Goal: Communication & Community: Participate in discussion

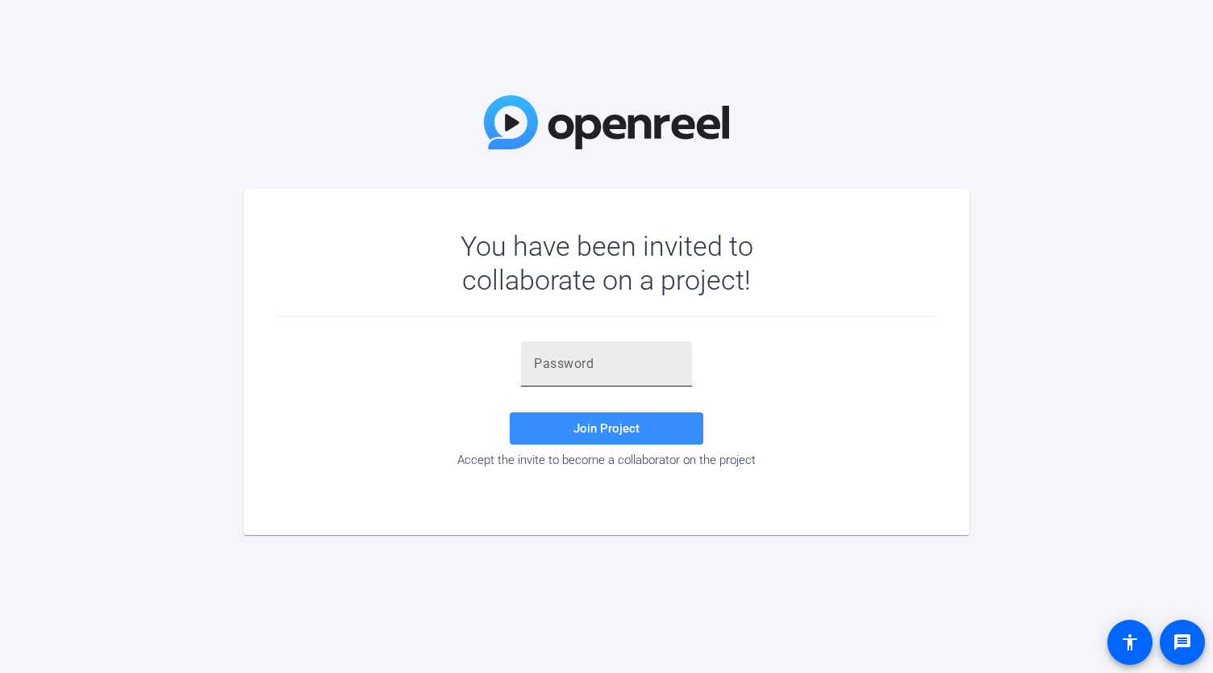
drag, startPoint x: 642, startPoint y: 373, endPoint x: 628, endPoint y: 358, distance: 21.1
paste input "vYxT=X"
type input "vYxT=X"
click at [604, 432] on span "Join Project" at bounding box center [606, 428] width 66 height 15
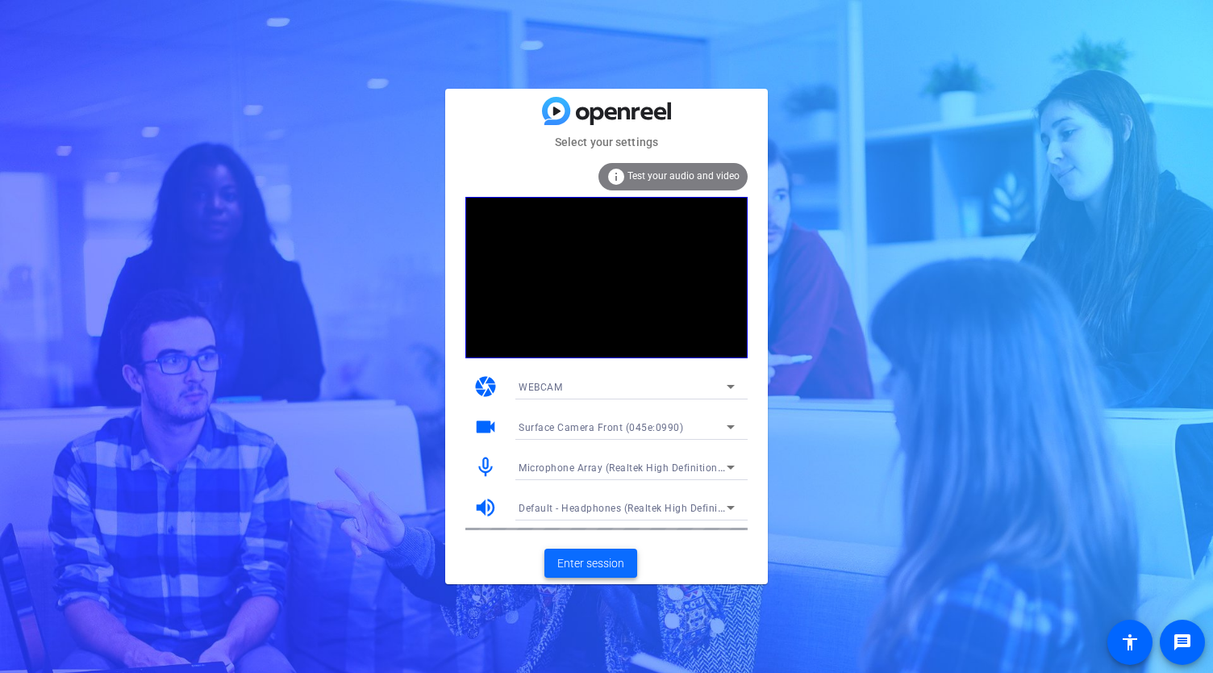
click at [617, 574] on span at bounding box center [590, 563] width 93 height 39
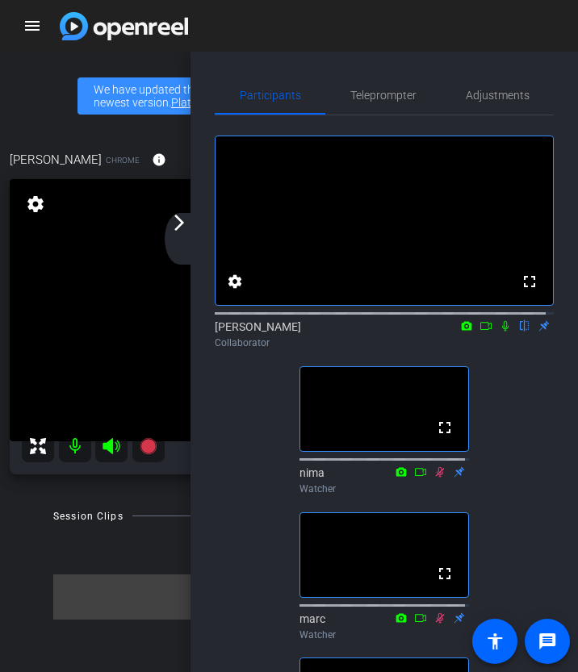
click at [186, 226] on mat-icon "arrow_forward_ios" at bounding box center [178, 222] width 19 height 19
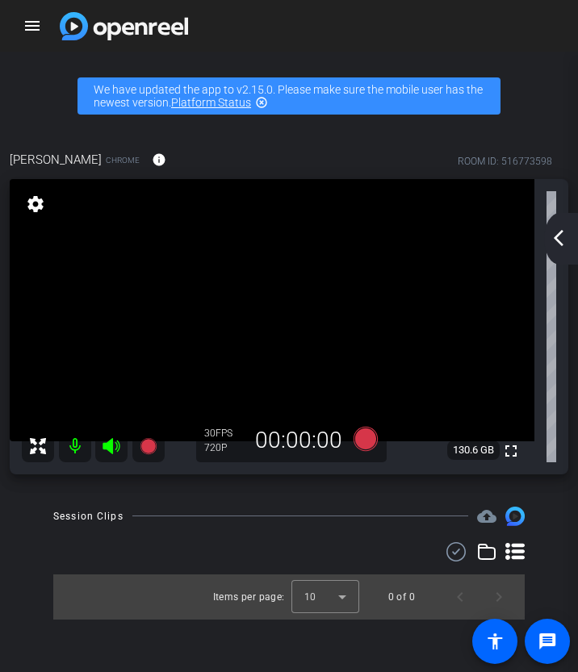
click at [559, 238] on mat-icon "arrow_back_ios_new" at bounding box center [557, 237] width 19 height 19
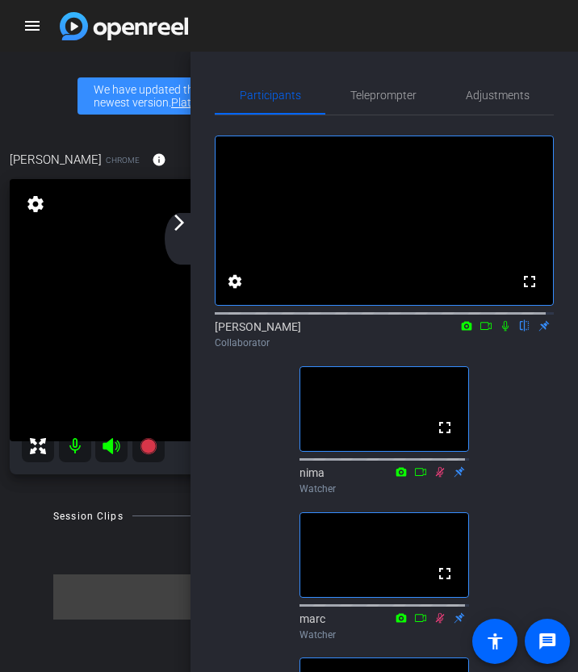
click at [197, 227] on div "arrow_back_ios_new arrow_forward_ios" at bounding box center [182, 239] width 34 height 52
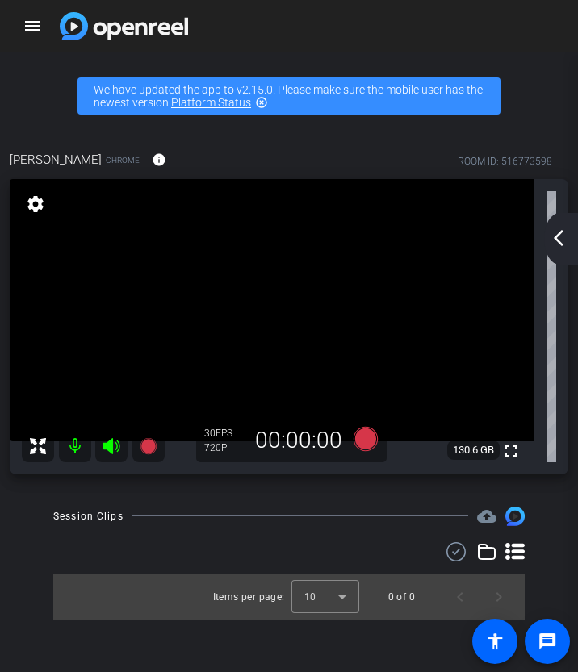
click at [559, 236] on mat-icon "arrow_back_ios_new" at bounding box center [557, 237] width 19 height 19
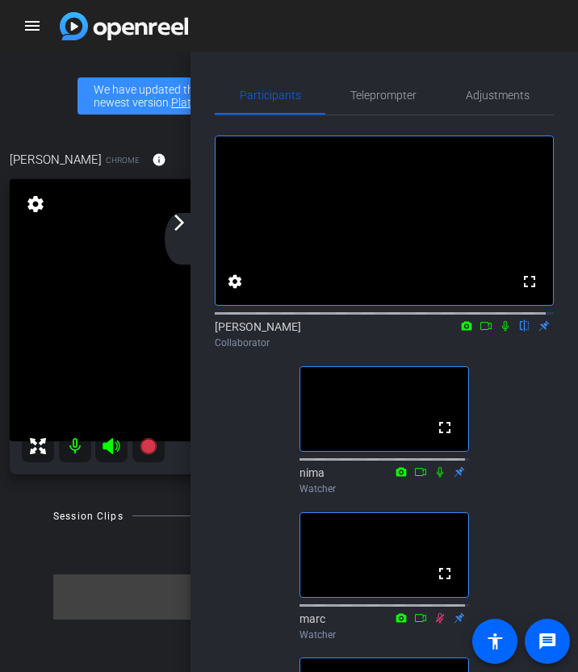
click at [184, 217] on mat-icon "arrow_forward_ios" at bounding box center [178, 222] width 19 height 19
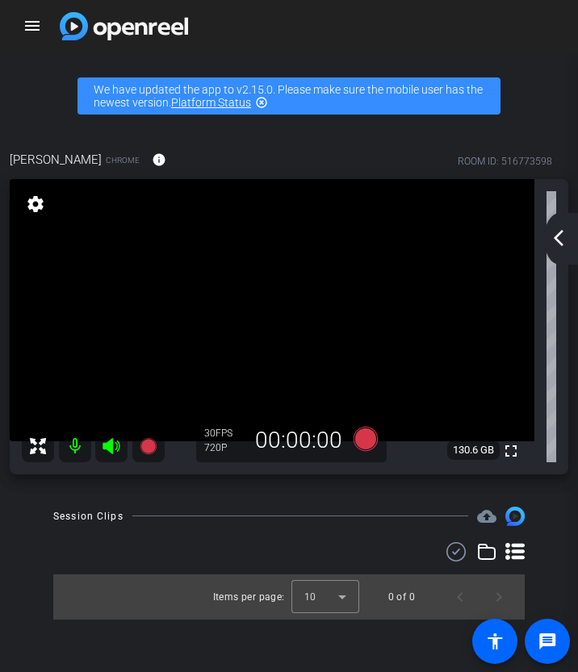
click at [555, 245] on mat-icon "arrow_back_ios_new" at bounding box center [557, 237] width 19 height 19
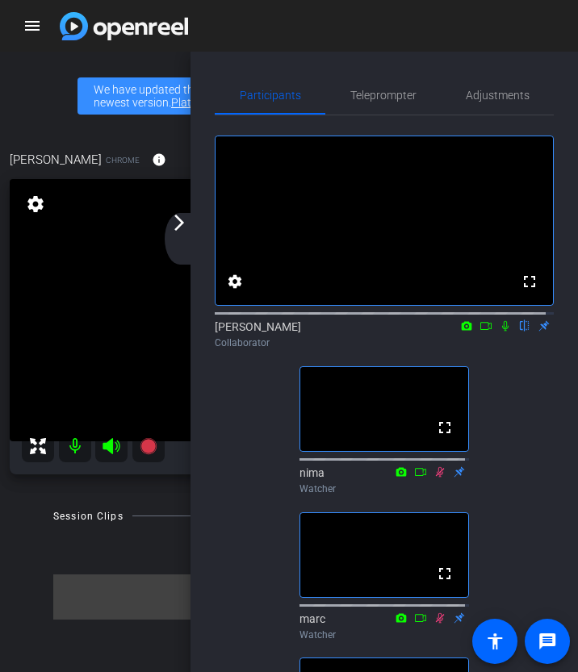
click at [175, 232] on div "arrow_back_ios_new arrow_forward_ios" at bounding box center [182, 239] width 34 height 52
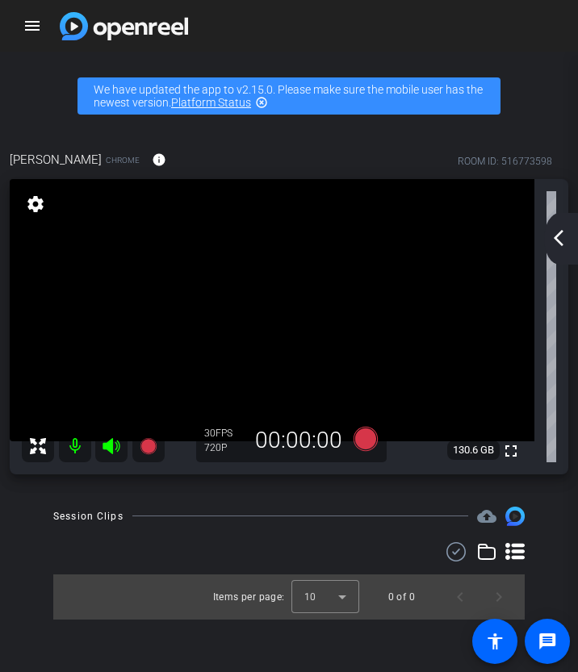
click at [558, 248] on div "arrow_back_ios_new arrow_forward_ios" at bounding box center [561, 239] width 34 height 52
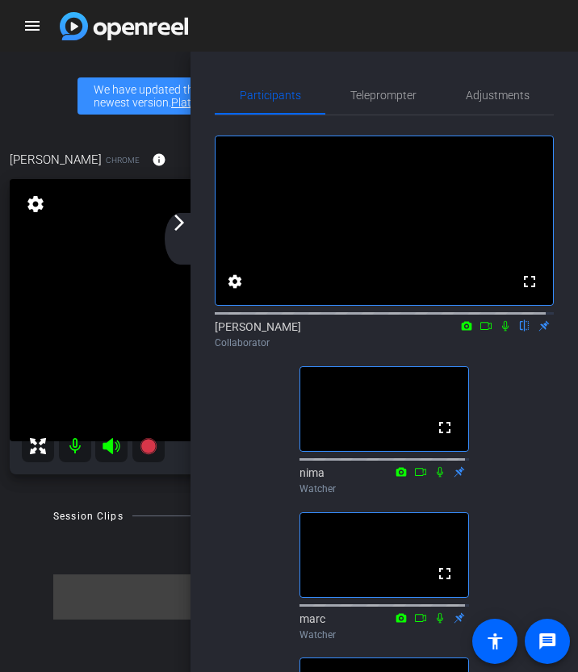
click at [191, 236] on div "arrow_back_ios_new arrow_forward_ios" at bounding box center [182, 239] width 34 height 52
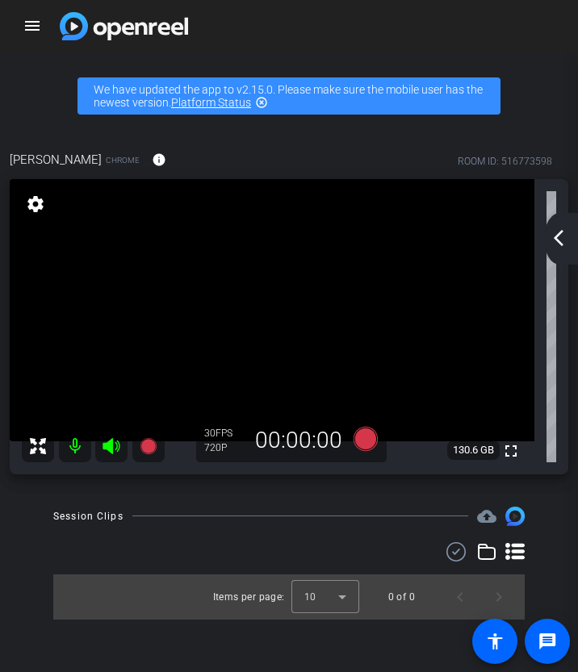
click at [563, 241] on mat-icon "arrow_back_ios_new" at bounding box center [557, 237] width 19 height 19
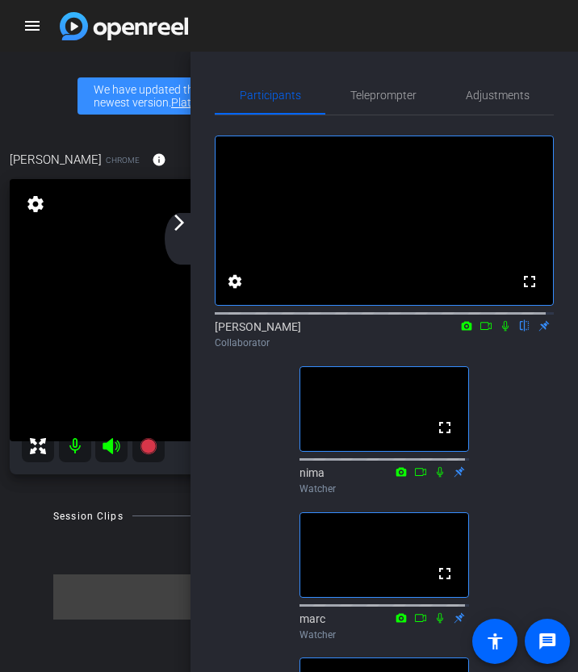
click at [181, 240] on div "arrow_back_ios_new arrow_forward_ios" at bounding box center [182, 239] width 34 height 52
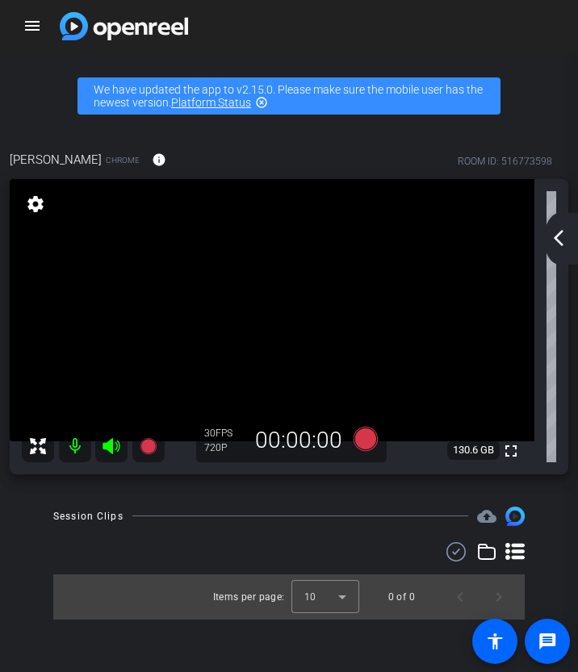
click at [557, 240] on mat-icon "arrow_back_ios_new" at bounding box center [557, 237] width 19 height 19
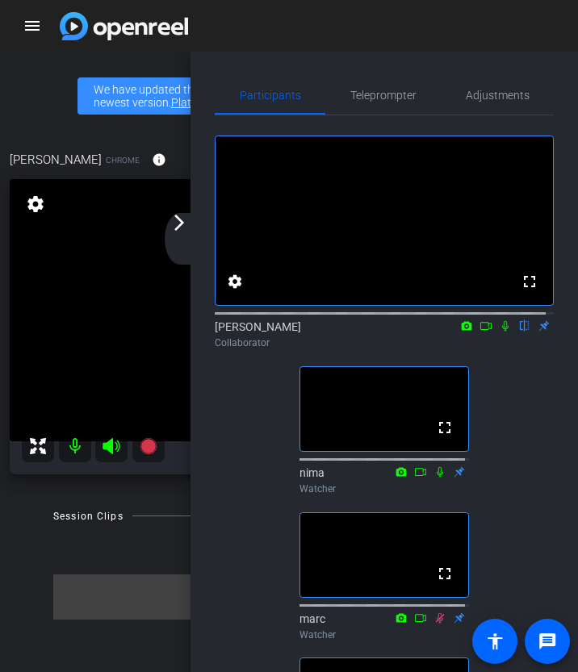
click at [174, 228] on mat-icon "arrow_forward_ios" at bounding box center [178, 222] width 19 height 19
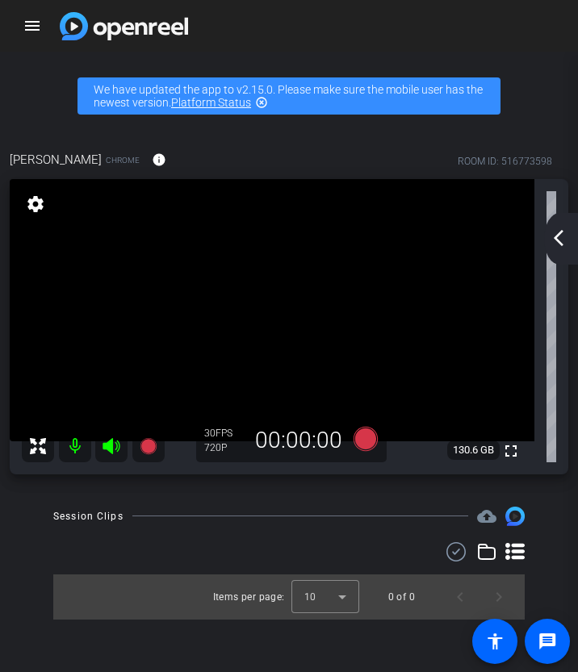
click at [550, 235] on mat-icon "arrow_back_ios_new" at bounding box center [557, 237] width 19 height 19
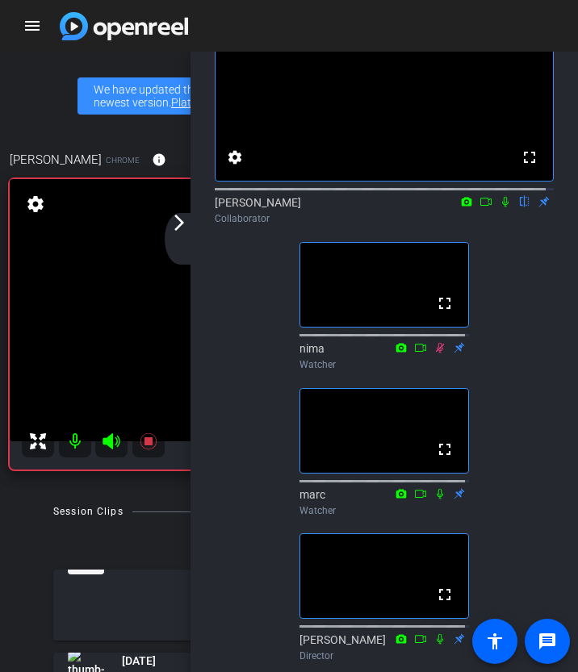
scroll to position [108, 0]
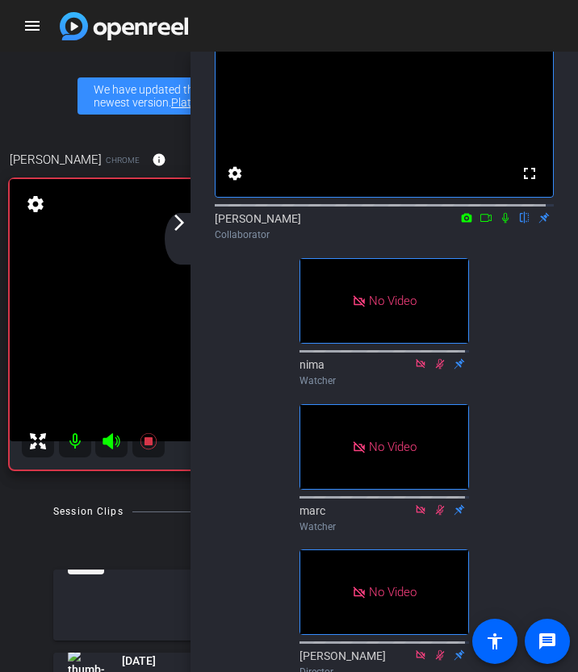
click at [499, 223] on icon at bounding box center [504, 217] width 13 height 11
click at [187, 220] on mat-icon "arrow_forward_ios" at bounding box center [178, 222] width 19 height 19
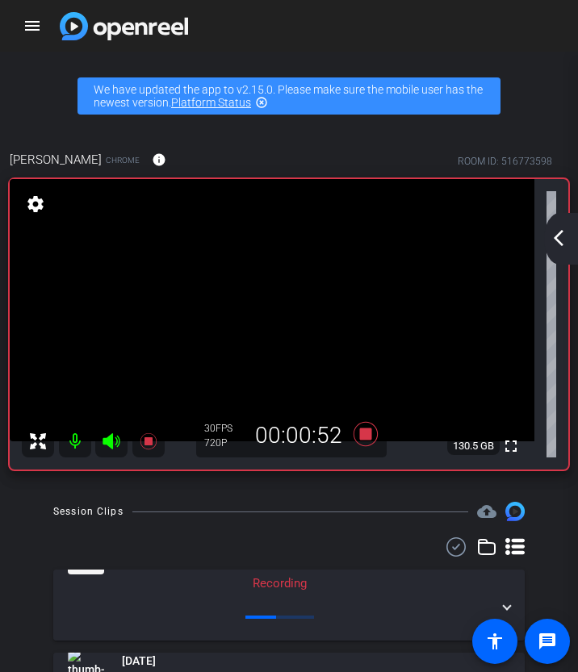
scroll to position [0, 0]
click at [565, 243] on mat-icon "arrow_back_ios_new" at bounding box center [557, 237] width 19 height 19
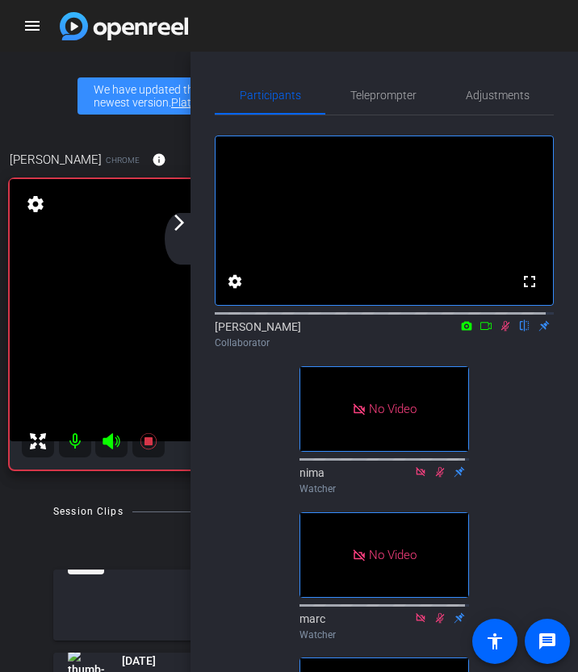
click at [502, 331] on icon at bounding box center [504, 325] width 13 height 11
click at [188, 232] on div "arrow_back_ios_new arrow_forward_ios" at bounding box center [182, 239] width 34 height 52
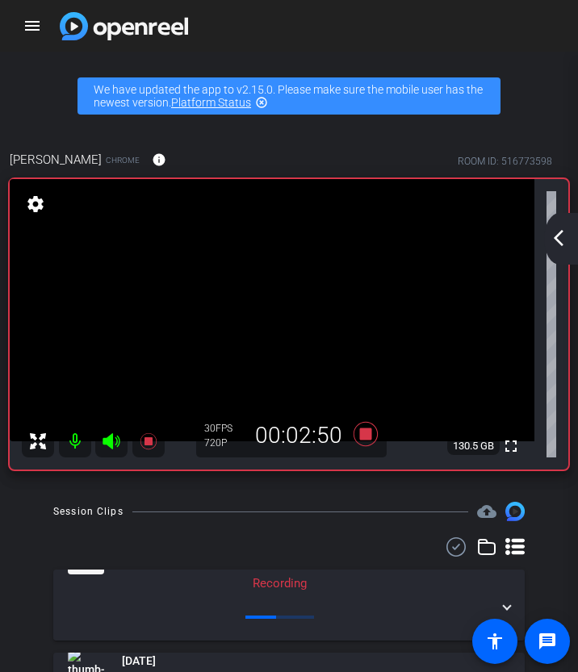
click at [561, 235] on mat-icon "arrow_back_ios_new" at bounding box center [557, 237] width 19 height 19
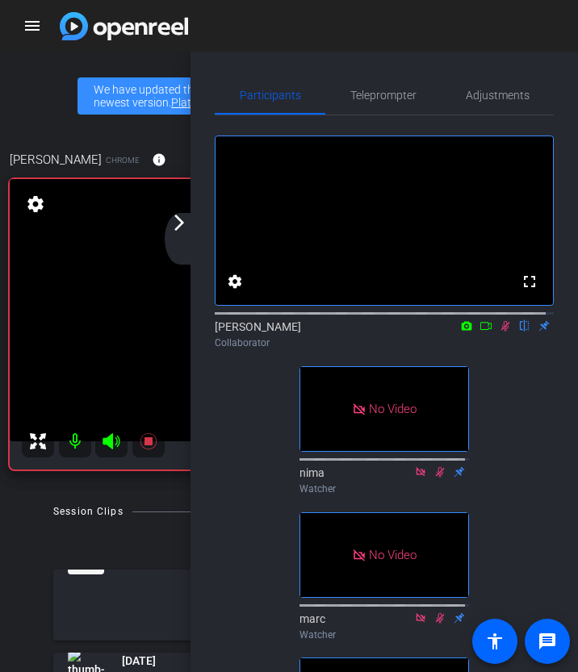
click at [501, 331] on icon at bounding box center [505, 326] width 9 height 10
click at [498, 331] on icon at bounding box center [504, 325] width 13 height 11
click at [182, 233] on div "arrow_back_ios_new arrow_forward_ios" at bounding box center [182, 239] width 34 height 52
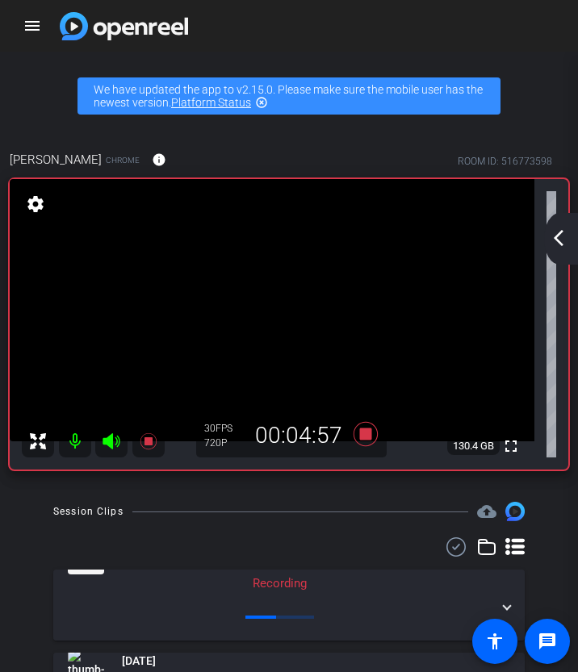
click at [560, 231] on mat-icon "arrow_back_ios_new" at bounding box center [557, 237] width 19 height 19
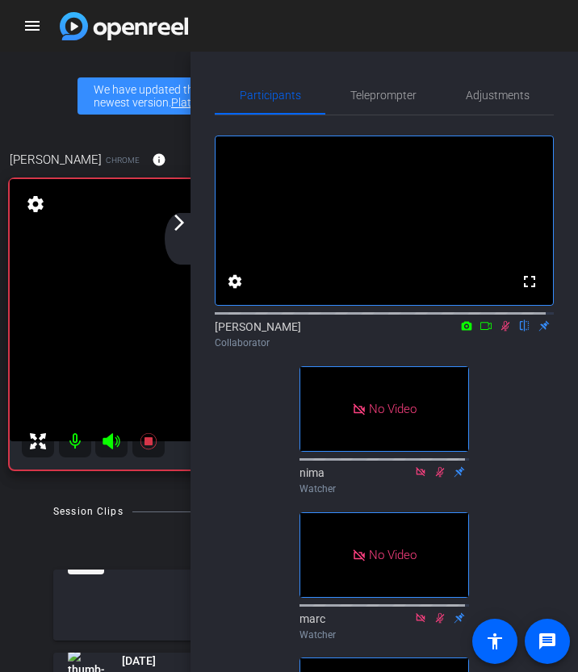
click at [498, 331] on icon at bounding box center [504, 325] width 13 height 11
click at [502, 331] on icon at bounding box center [505, 326] width 6 height 10
click at [182, 231] on mat-icon "arrow_forward_ios" at bounding box center [178, 222] width 19 height 19
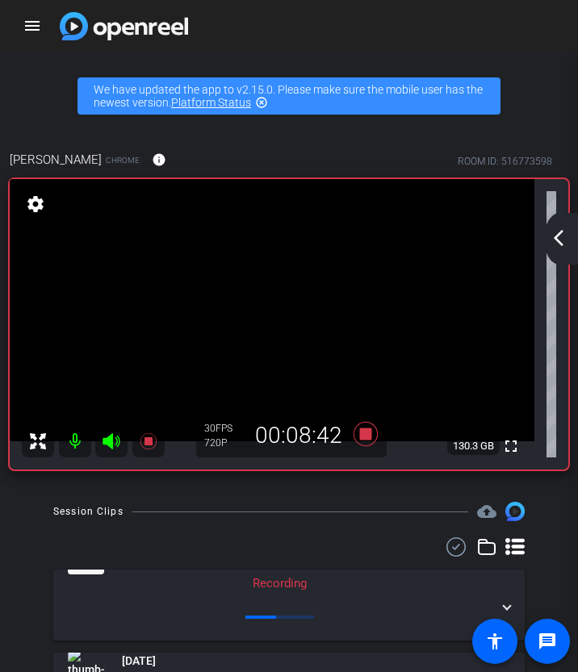
click at [568, 249] on div "arrow_back_ios_new arrow_forward_ios" at bounding box center [561, 239] width 34 height 52
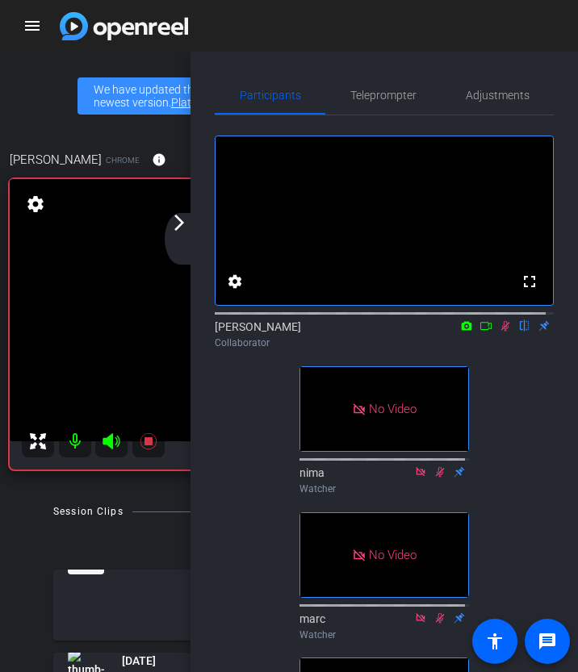
click at [501, 331] on icon at bounding box center [504, 325] width 13 height 11
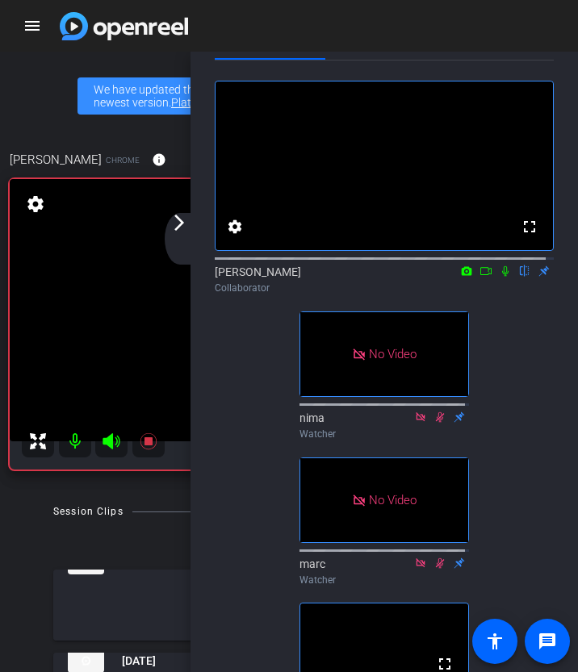
scroll to position [81, 0]
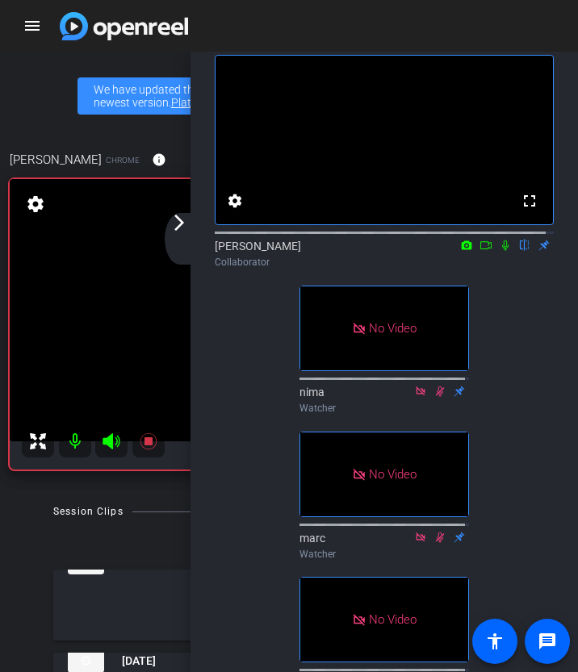
click at [498, 251] on icon at bounding box center [504, 245] width 13 height 11
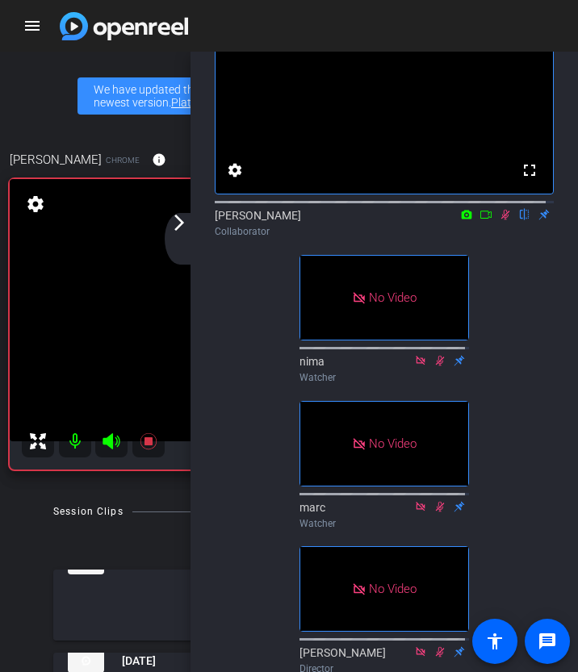
scroll to position [106, 0]
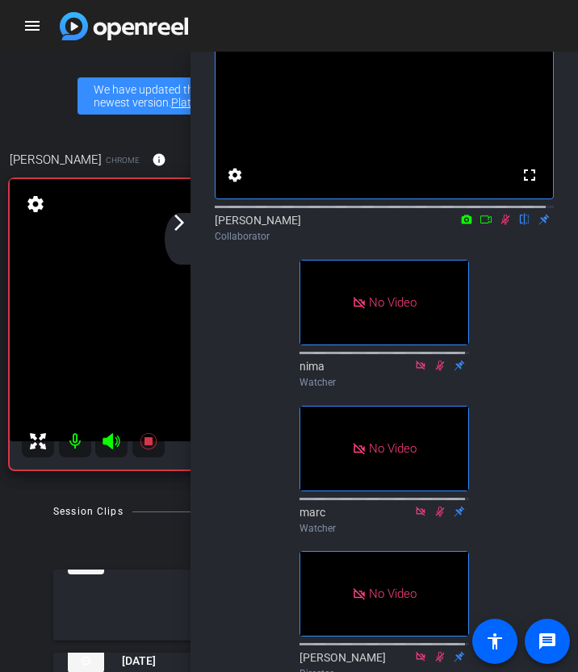
click at [499, 225] on icon at bounding box center [504, 219] width 13 height 11
click at [498, 225] on icon at bounding box center [504, 219] width 13 height 11
click at [184, 226] on mat-icon "arrow_forward_ios" at bounding box center [178, 222] width 19 height 19
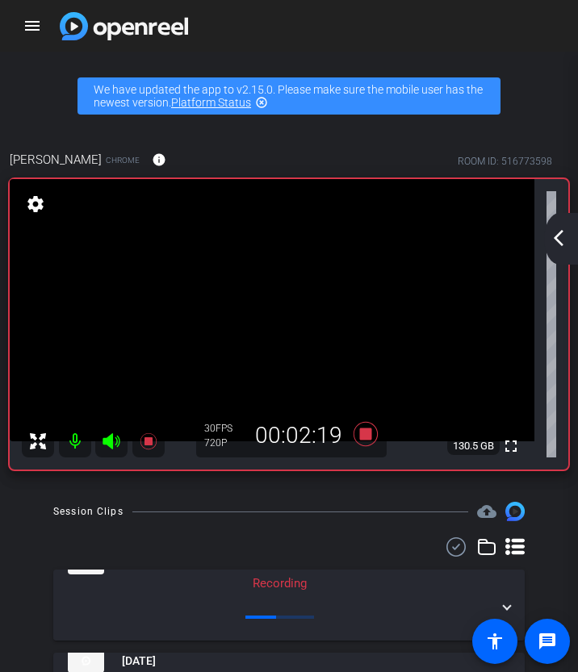
click at [556, 238] on mat-icon "arrow_back_ios_new" at bounding box center [557, 237] width 19 height 19
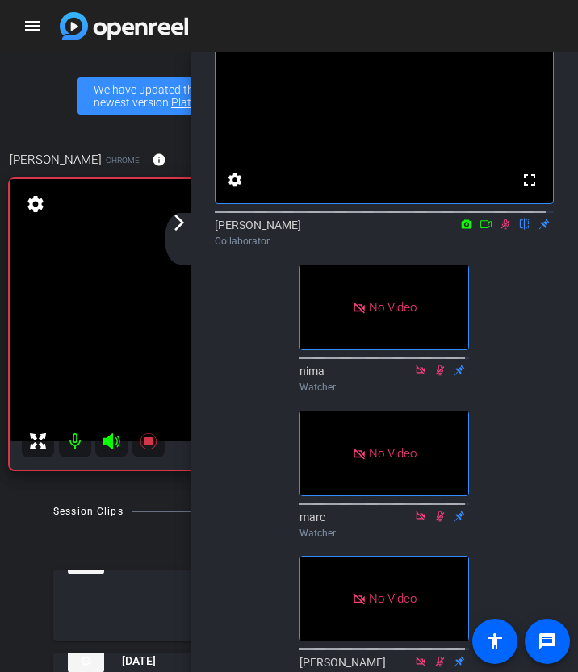
scroll to position [99, 0]
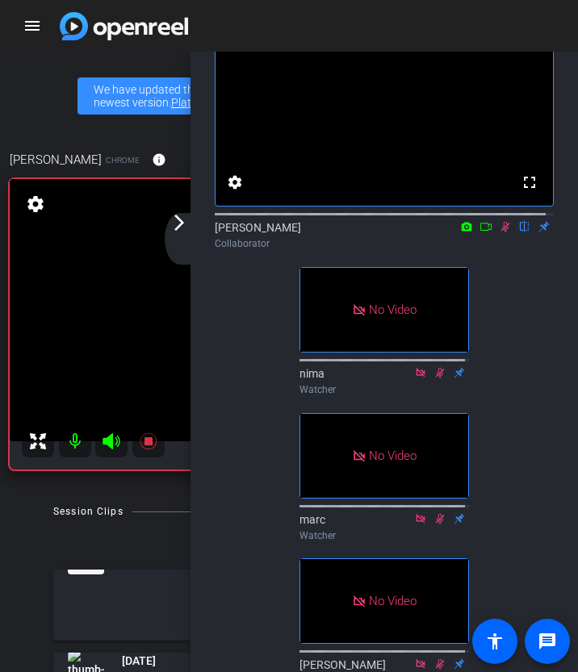
click at [500, 232] on icon at bounding box center [504, 226] width 13 height 11
click at [498, 232] on icon at bounding box center [504, 226] width 13 height 11
click at [191, 231] on div "arrow_back_ios_new arrow_forward_ios" at bounding box center [182, 239] width 34 height 52
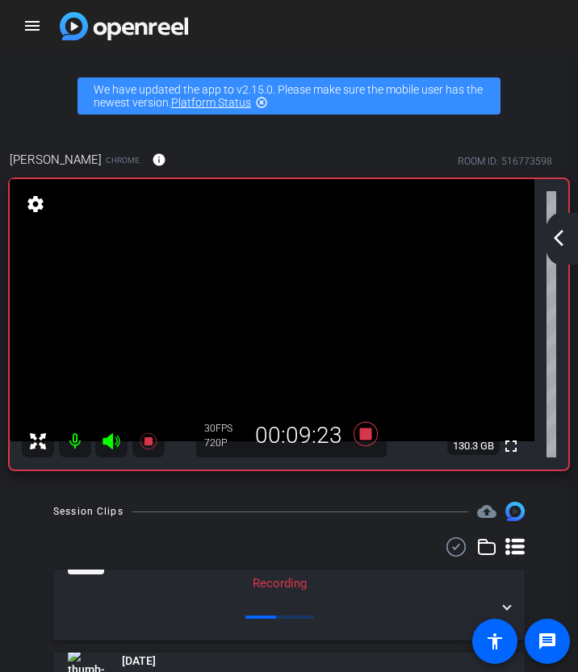
click at [565, 239] on mat-icon "arrow_back_ios_new" at bounding box center [557, 237] width 19 height 19
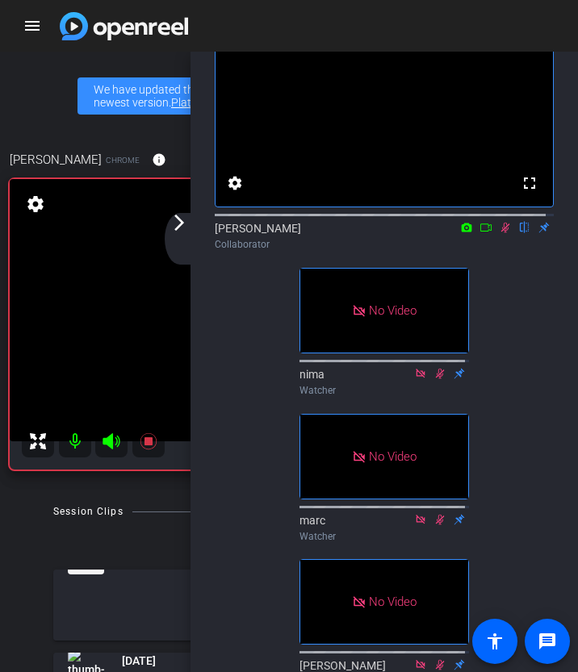
scroll to position [100, 0]
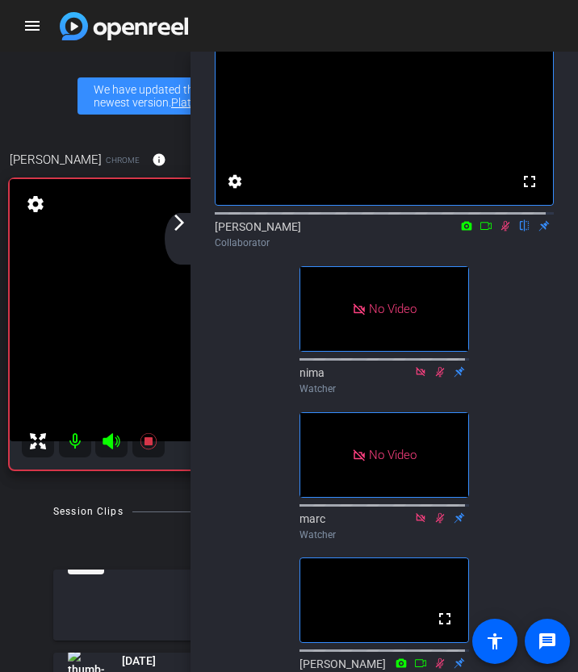
click at [501, 231] on icon at bounding box center [505, 226] width 9 height 10
click at [502, 231] on icon at bounding box center [505, 226] width 6 height 10
click at [498, 231] on icon at bounding box center [504, 225] width 13 height 11
click at [501, 231] on icon at bounding box center [504, 225] width 13 height 11
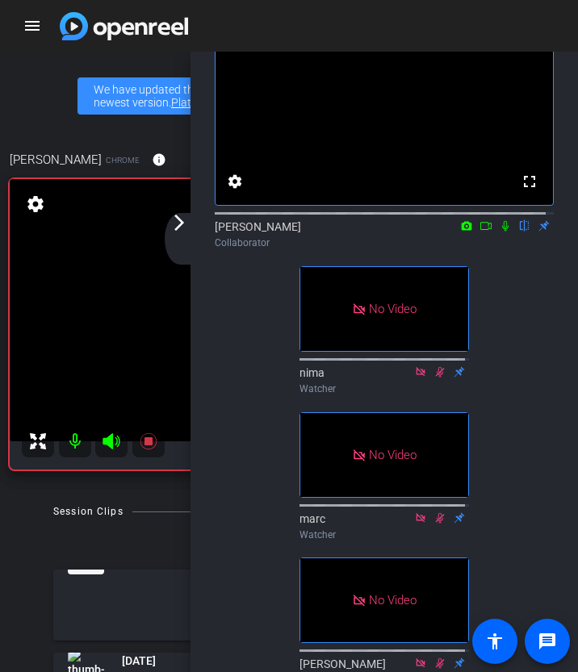
click at [502, 231] on icon at bounding box center [505, 226] width 6 height 10
drag, startPoint x: 504, startPoint y: 245, endPoint x: 511, endPoint y: 280, distance: 35.4
click at [504, 233] on mat-icon at bounding box center [504, 226] width 19 height 15
click at [497, 233] on mat-icon at bounding box center [504, 226] width 19 height 15
click at [191, 227] on div "arrow_back_ios_new arrow_forward_ios" at bounding box center [182, 239] width 34 height 52
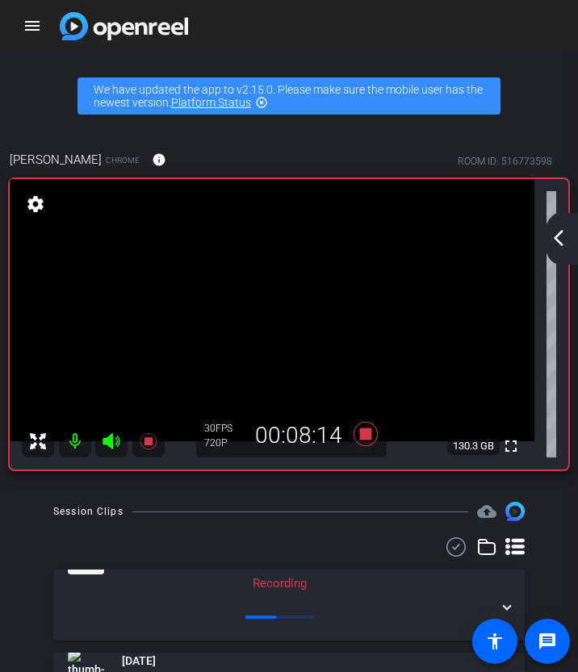
scroll to position [0, 0]
click at [563, 235] on mat-icon "arrow_back_ios_new" at bounding box center [557, 237] width 19 height 19
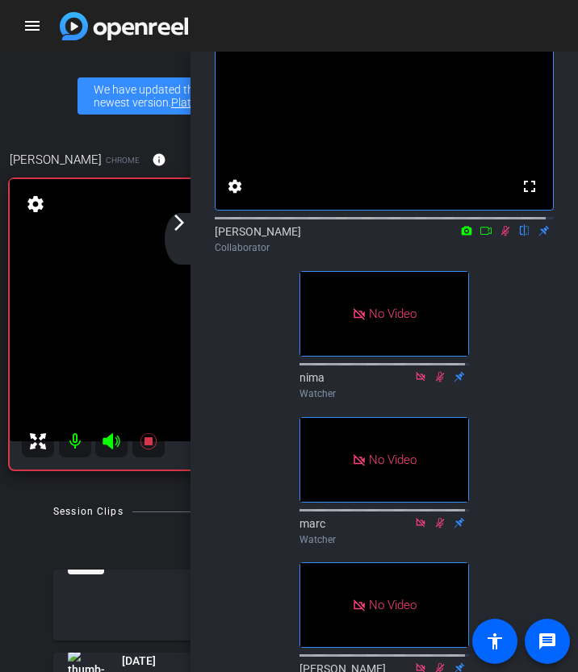
scroll to position [81, 0]
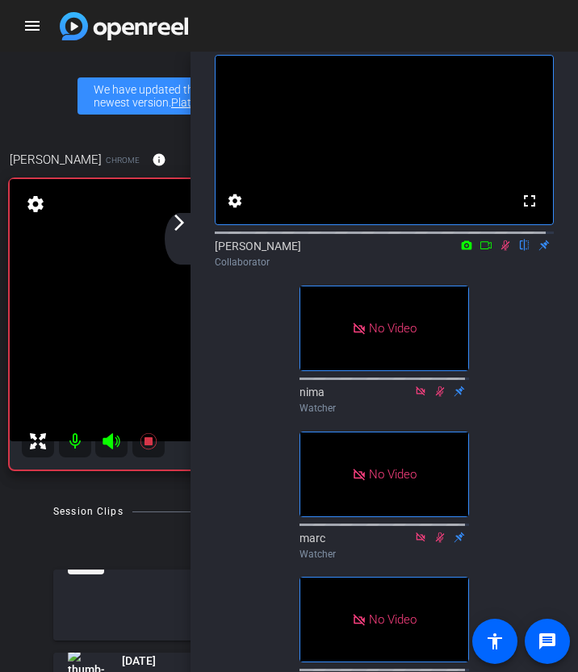
click at [501, 251] on icon at bounding box center [505, 245] width 9 height 10
click at [498, 251] on icon at bounding box center [504, 245] width 13 height 11
drag, startPoint x: 501, startPoint y: 261, endPoint x: 521, endPoint y: 286, distance: 32.8
click at [501, 251] on icon at bounding box center [504, 245] width 13 height 11
click at [502, 251] on icon at bounding box center [505, 245] width 6 height 10
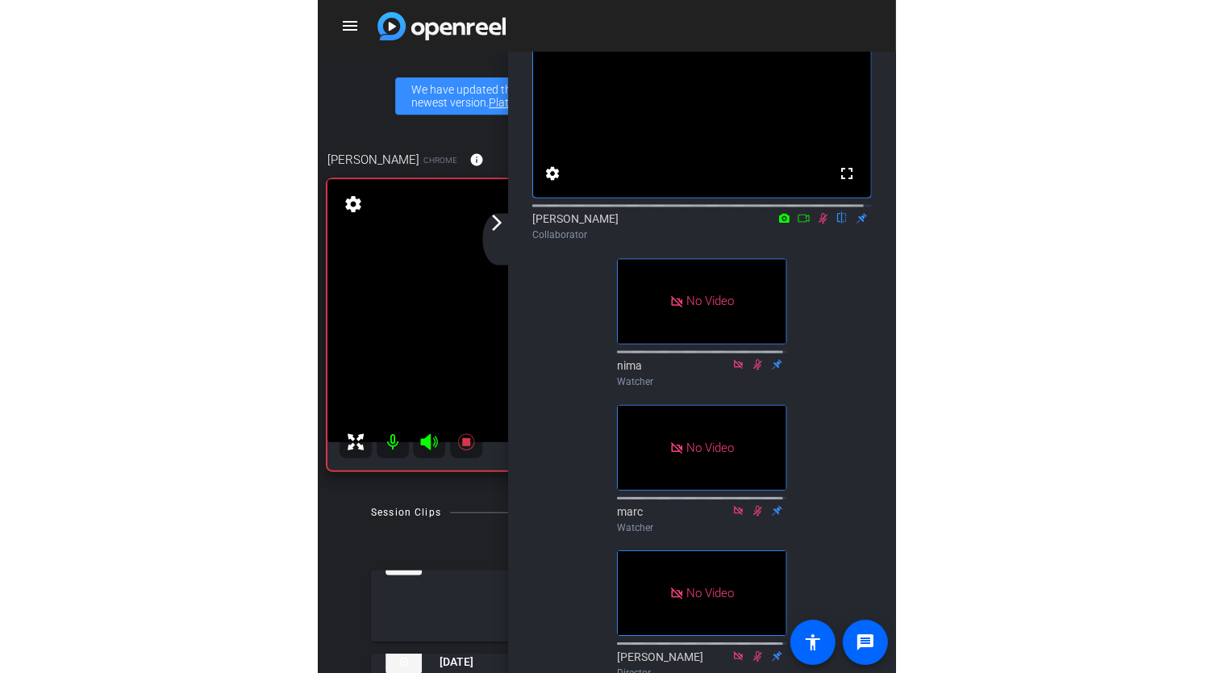
scroll to position [98, 0]
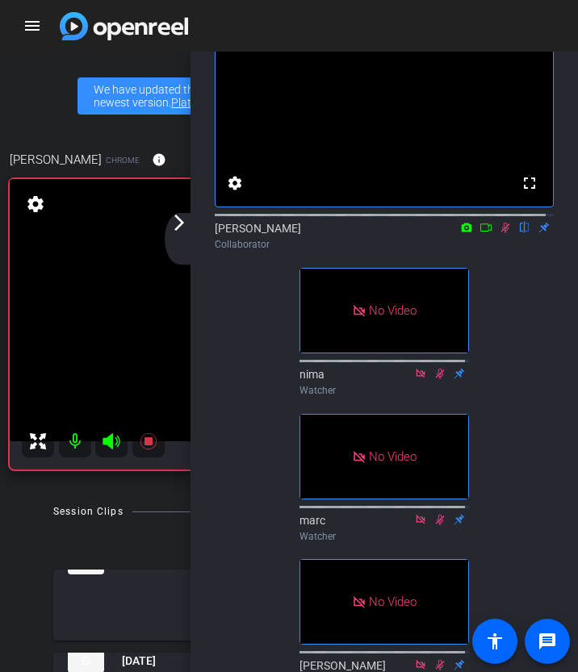
click at [498, 233] on icon at bounding box center [504, 227] width 13 height 11
click at [502, 233] on icon at bounding box center [505, 228] width 6 height 10
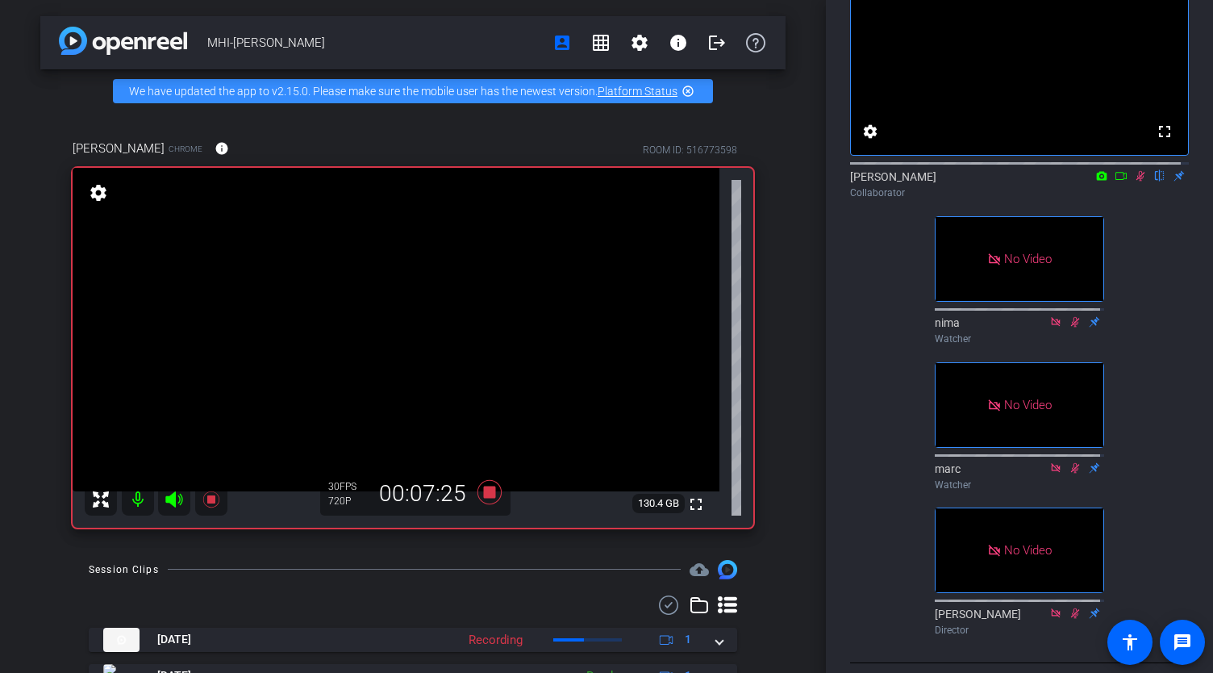
click at [1136, 181] on icon at bounding box center [1140, 175] width 13 height 11
